Goal: Information Seeking & Learning: Check status

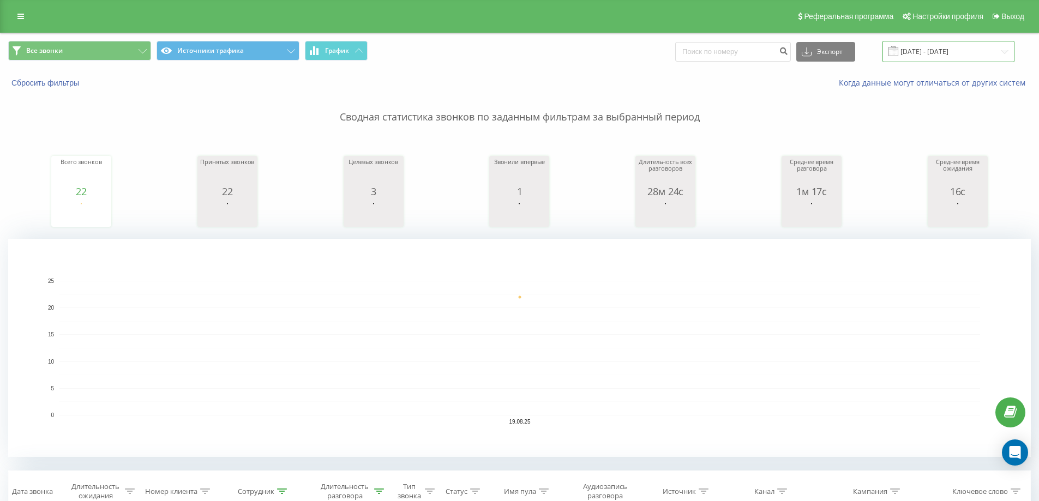
click at [950, 49] on input "[DATE] - [DATE]" at bounding box center [948, 51] width 132 height 21
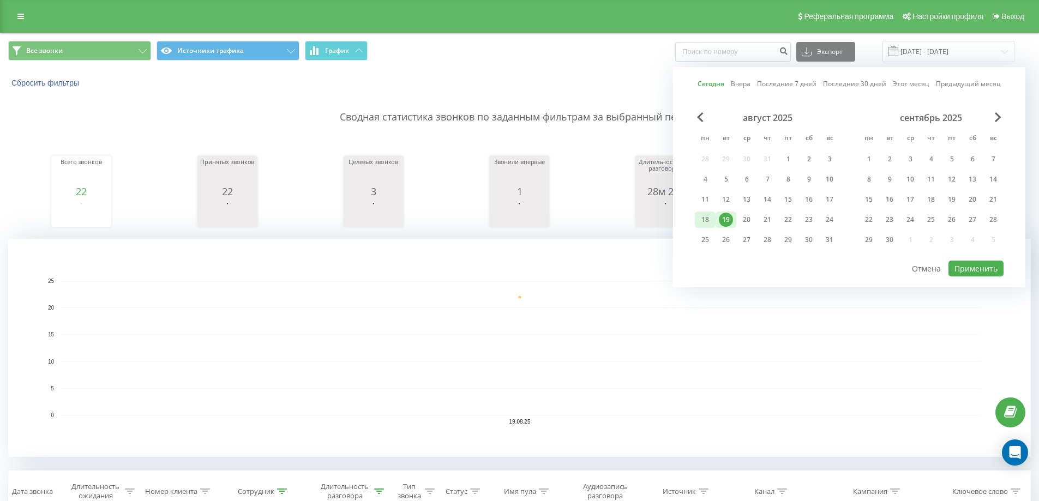
click at [702, 221] on div "18" at bounding box center [705, 220] width 14 height 14
drag, startPoint x: 969, startPoint y: 265, endPoint x: 963, endPoint y: 262, distance: 6.9
click at [969, 265] on button "Применить" at bounding box center [975, 269] width 55 height 16
type input "18.08.2025 - 18.08.2025"
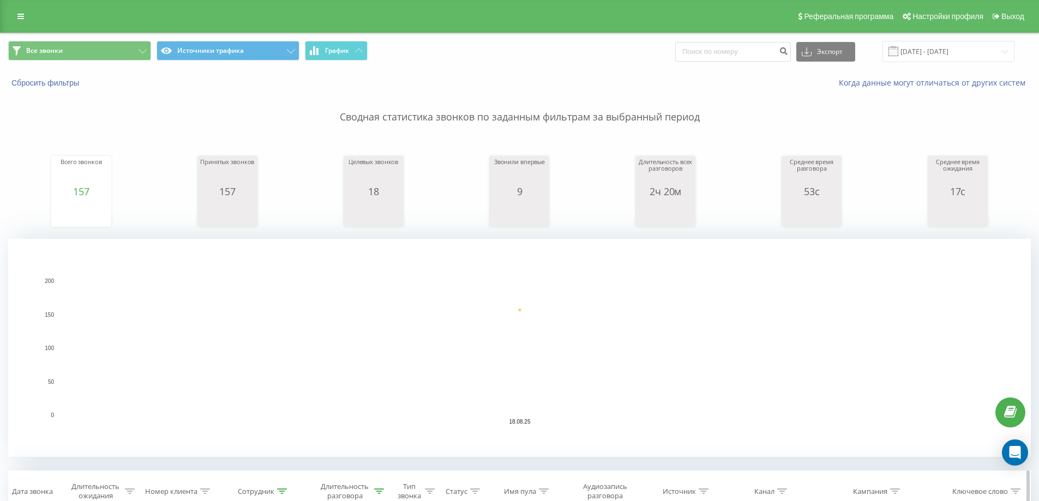
scroll to position [164, 0]
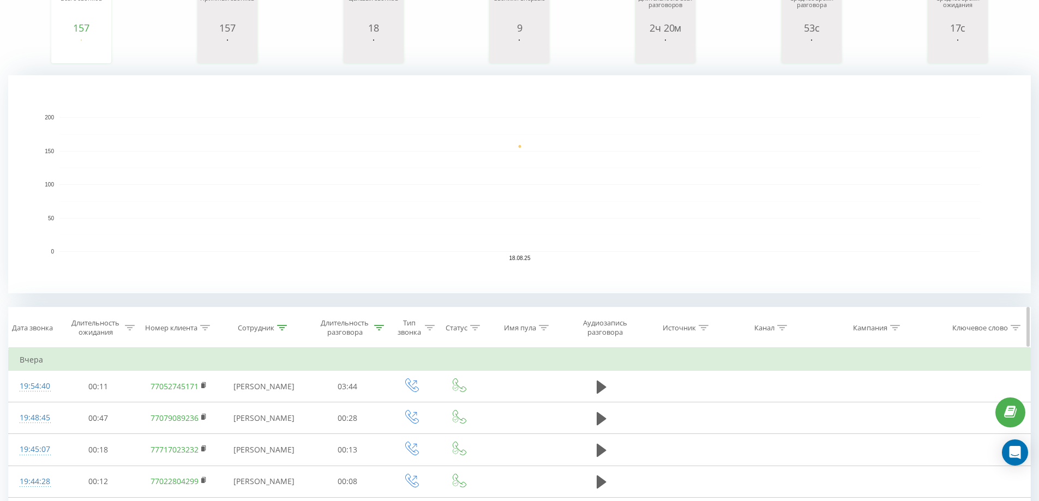
click at [285, 331] on div at bounding box center [282, 327] width 10 height 9
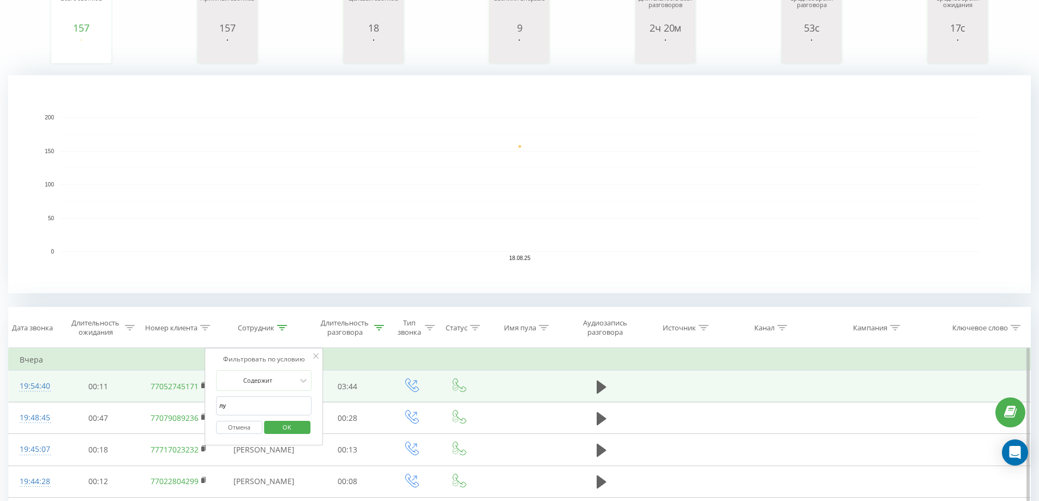
drag, startPoint x: 263, startPoint y: 399, endPoint x: 157, endPoint y: 400, distance: 105.8
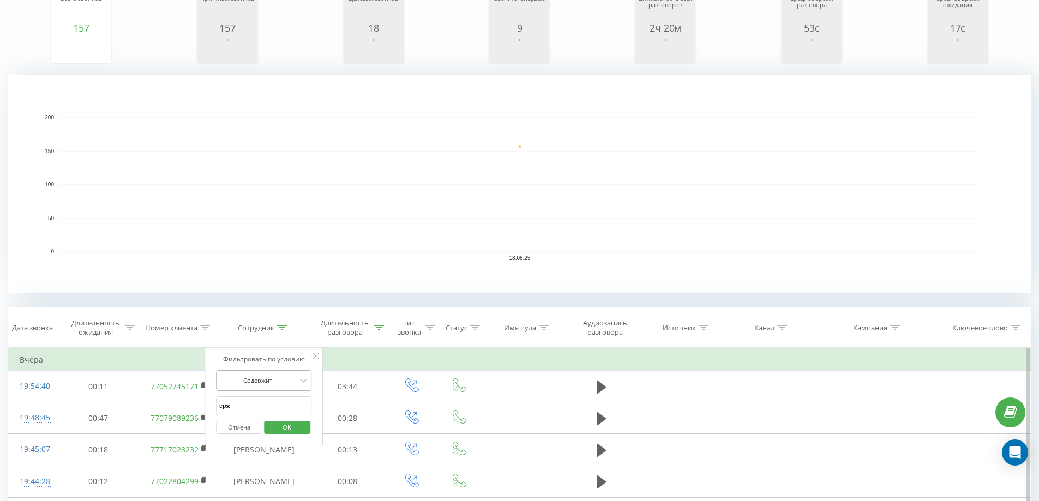
type input "ерж"
click at [283, 430] on span "OK" at bounding box center [287, 427] width 31 height 17
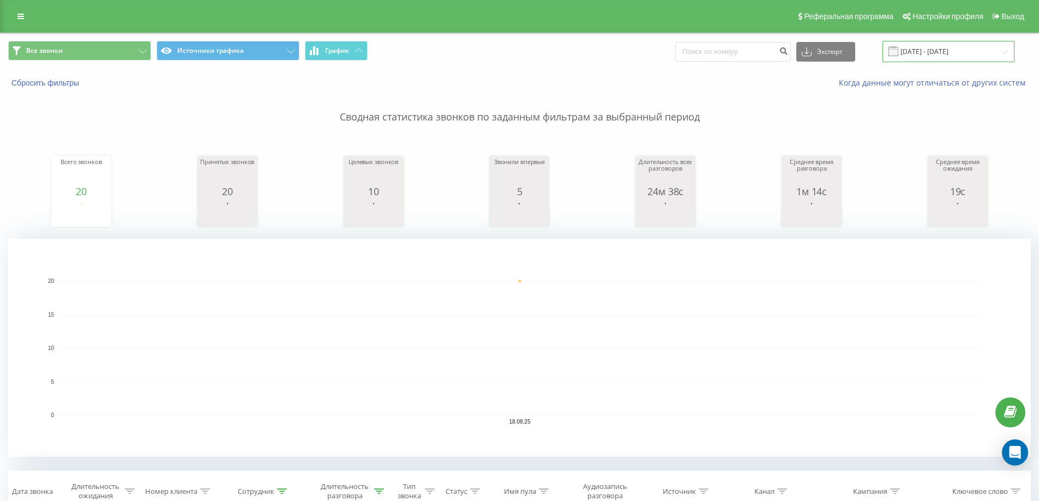
click at [960, 43] on input "18.08.2025 - 18.08.2025" at bounding box center [948, 51] width 132 height 21
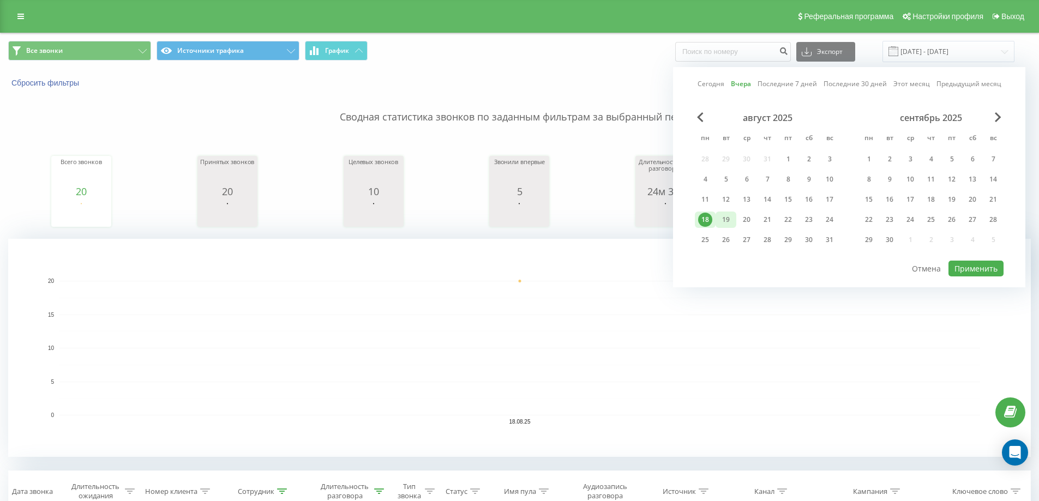
click at [730, 223] on div "19" at bounding box center [726, 220] width 14 height 14
click at [980, 268] on button "Применить" at bounding box center [975, 269] width 55 height 16
type input "[DATE] - [DATE]"
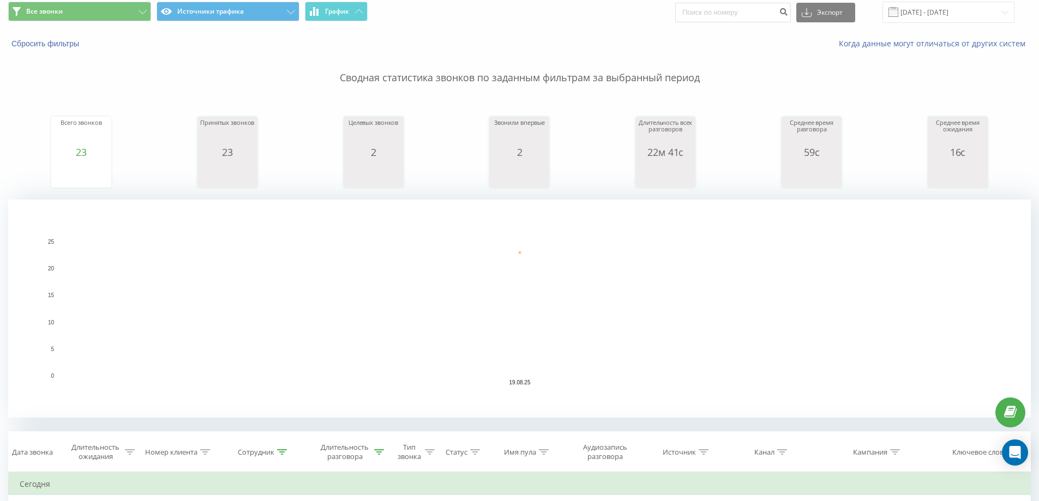
scroll to position [109, 0]
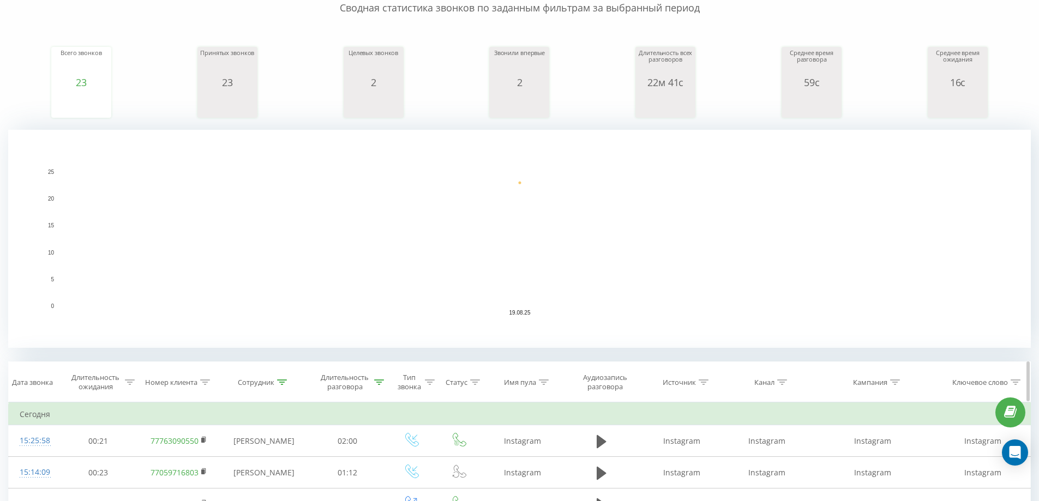
click at [280, 378] on div at bounding box center [282, 382] width 10 height 9
drag, startPoint x: 262, startPoint y: 460, endPoint x: 222, endPoint y: 459, distance: 39.8
click at [222, 459] on input "ерж" at bounding box center [264, 460] width 96 height 19
type input "е"
type input "лу"
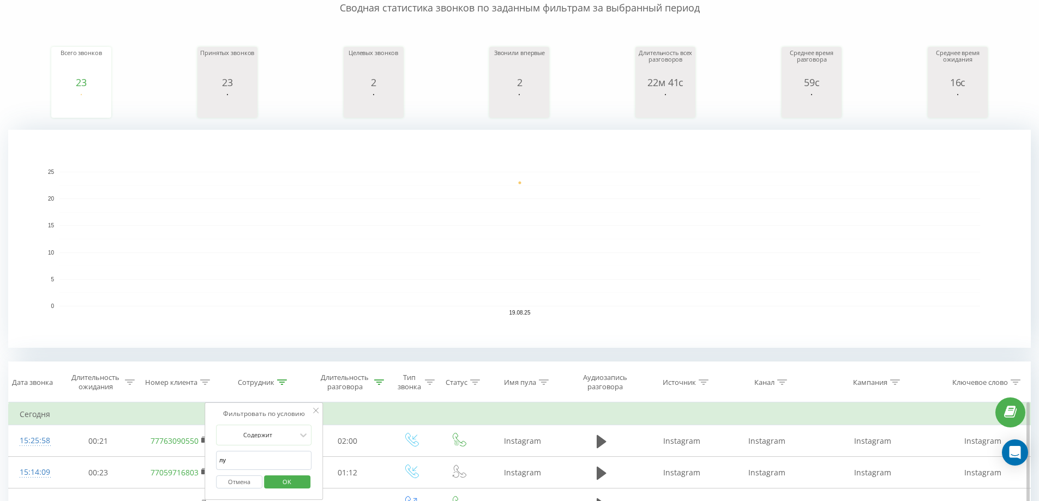
click at [286, 489] on span "OK" at bounding box center [287, 481] width 31 height 17
